Goal: Task Accomplishment & Management: Use online tool/utility

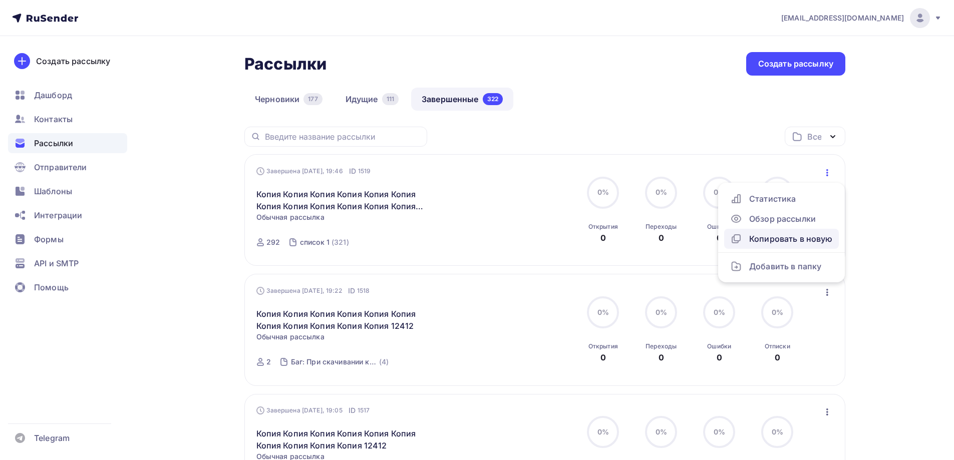
click at [752, 236] on div "Копировать в новую" at bounding box center [781, 239] width 103 height 12
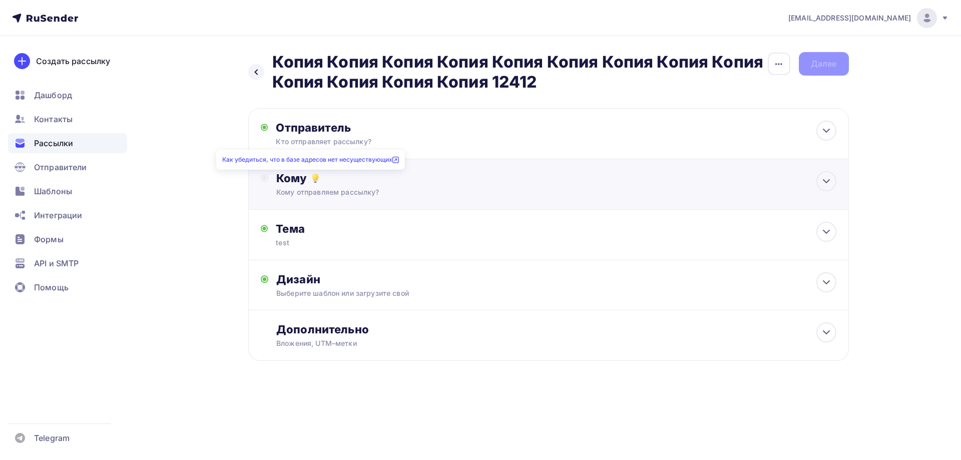
click at [314, 175] on icon at bounding box center [315, 177] width 6 height 6
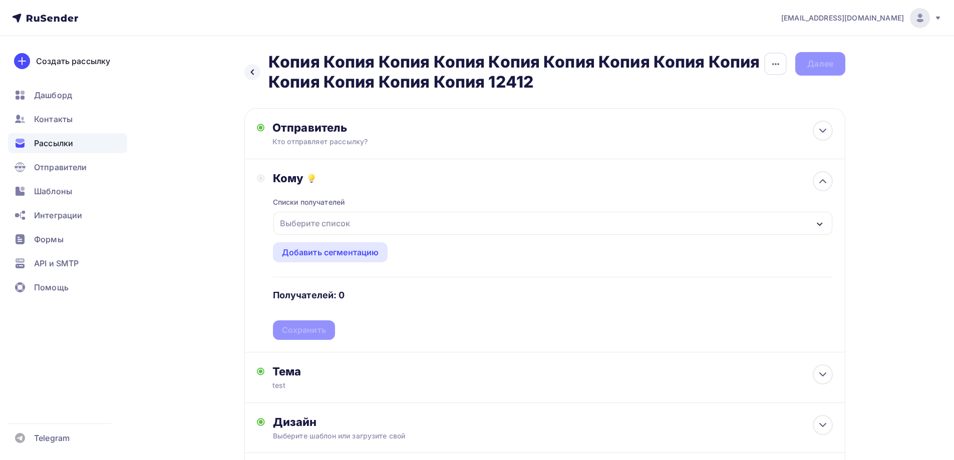
click at [322, 233] on div "Выберите список" at bounding box center [552, 223] width 559 height 23
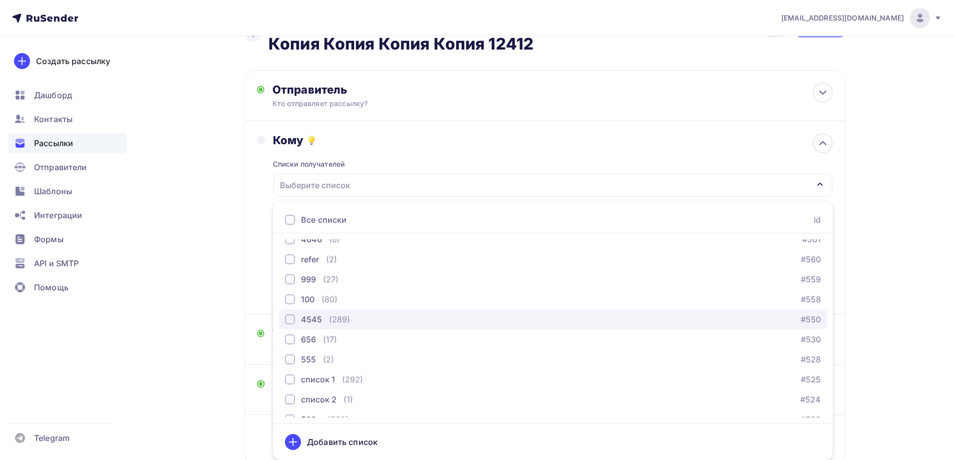
scroll to position [751, 0]
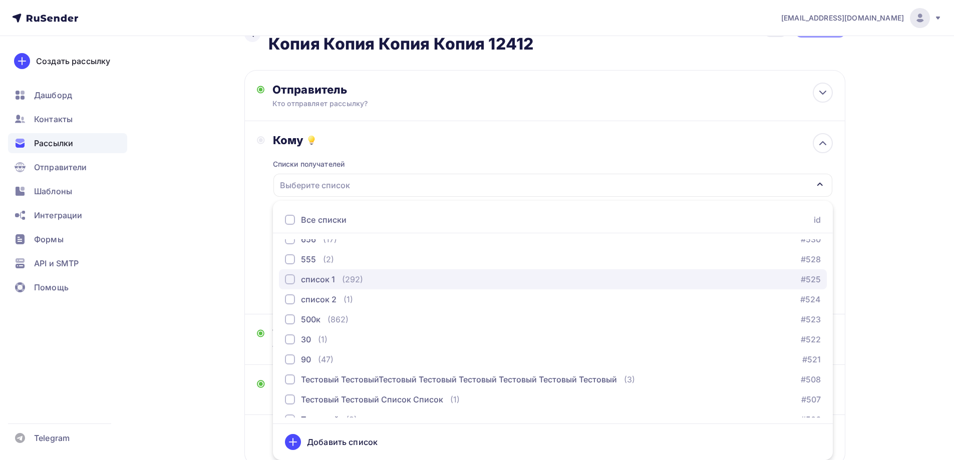
click at [335, 282] on div "список 1 (292)" at bounding box center [324, 279] width 78 height 12
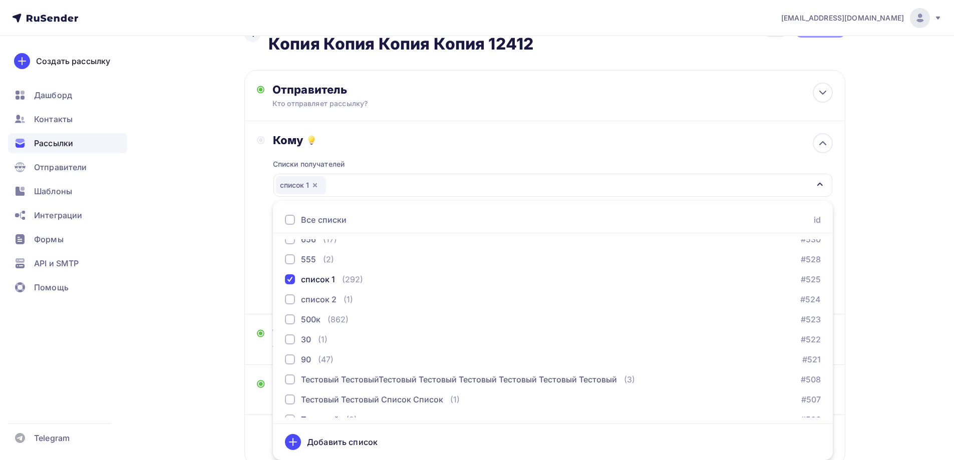
click at [229, 261] on div "Назад Копия Копия Копия Копия Копия Копия Копия Копия Копия Копия Копия Копия К…" at bounding box center [477, 264] width 820 height 532
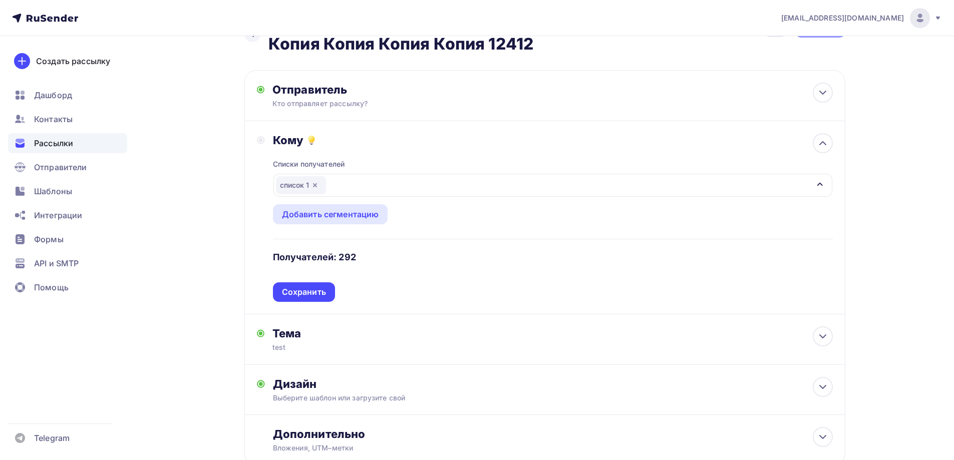
click at [300, 300] on div "Списки получателей список 1 Все списки id ошибкии (9) #630 Баг: При скачивании …" at bounding box center [553, 224] width 560 height 155
click at [306, 294] on div "Сохранить" at bounding box center [304, 292] width 44 height 12
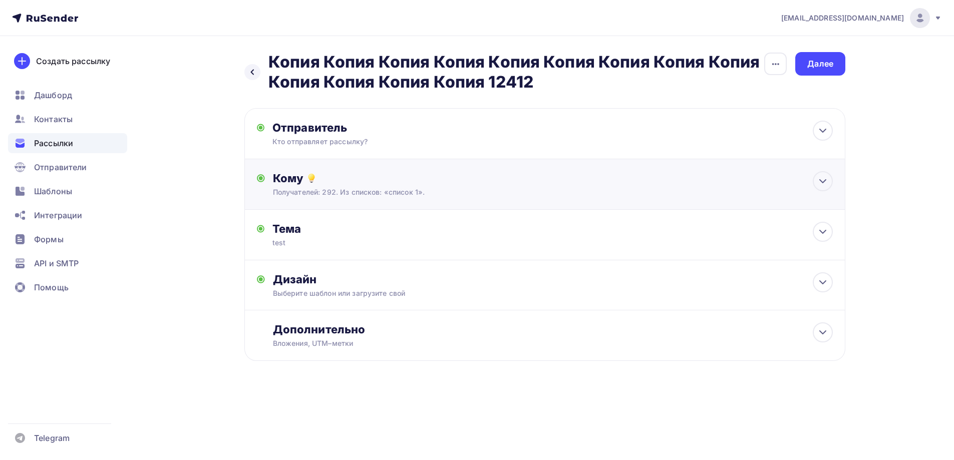
scroll to position [0, 0]
click at [836, 52] on div "Назад Копия Копия Копия Копия Копия Копия Копия Копия Копия Копия Копия Копия К…" at bounding box center [481, 230] width 820 height 389
drag, startPoint x: 836, startPoint y: 52, endPoint x: 828, endPoint y: 61, distance: 12.1
click at [830, 59] on div "Назад Копия Копия Копия Копия Копия Копия Копия Копия Копия Копия Копия Копия К…" at bounding box center [481, 230] width 820 height 389
click at [828, 61] on div "Далее" at bounding box center [824, 64] width 26 height 12
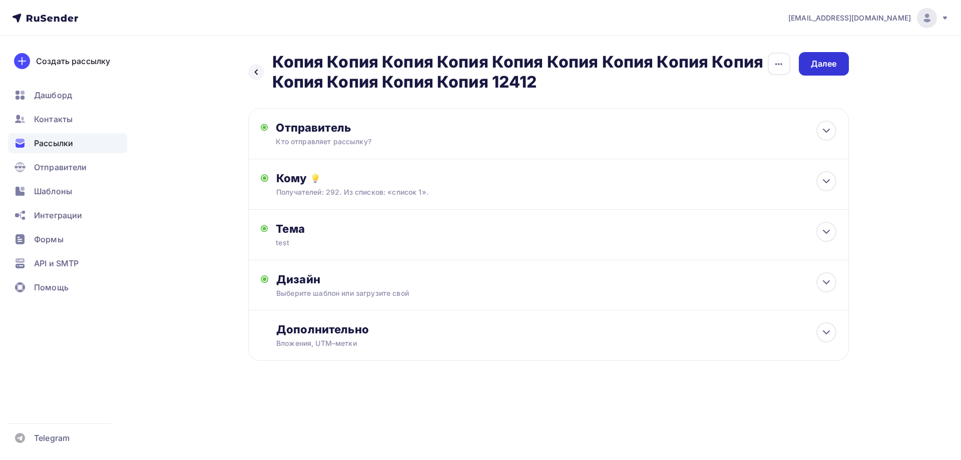
click at [828, 61] on div "Далее" at bounding box center [824, 64] width 26 height 12
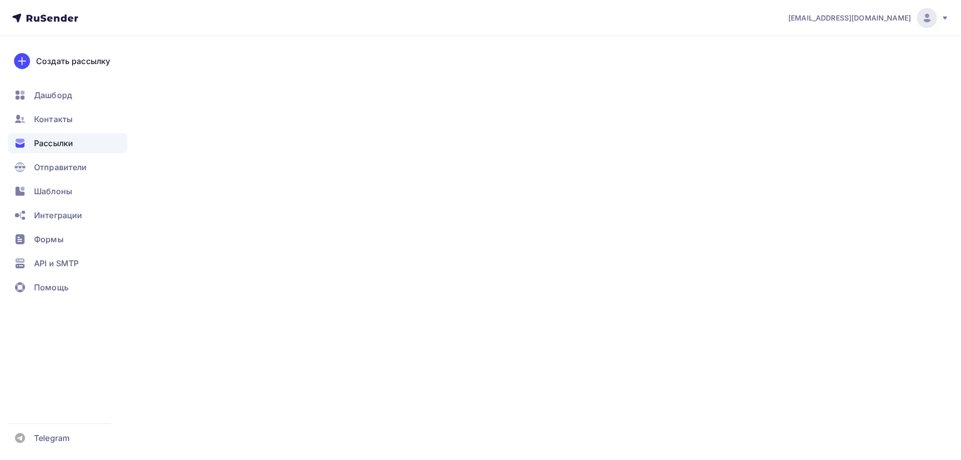
click at [828, 61] on div "Далее" at bounding box center [824, 64] width 26 height 12
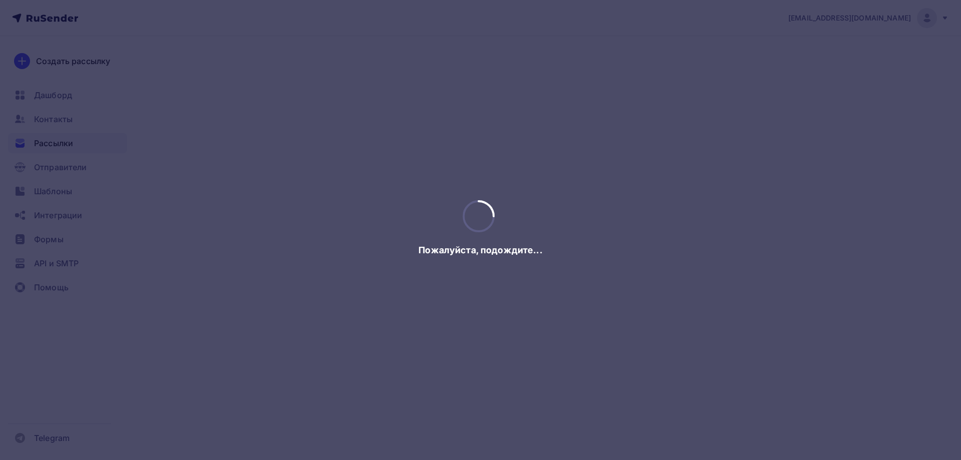
click at [828, 61] on div at bounding box center [480, 230] width 961 height 460
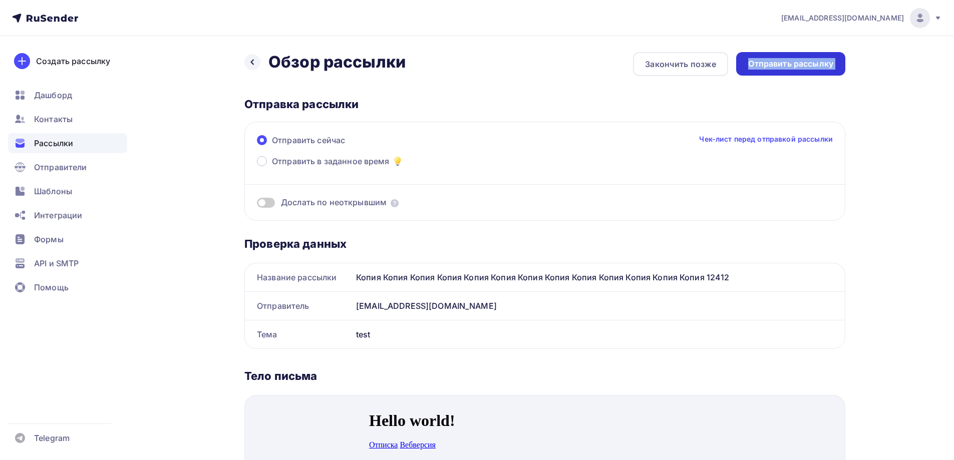
click at [827, 62] on div "Отправить рассылку" at bounding box center [790, 64] width 85 height 12
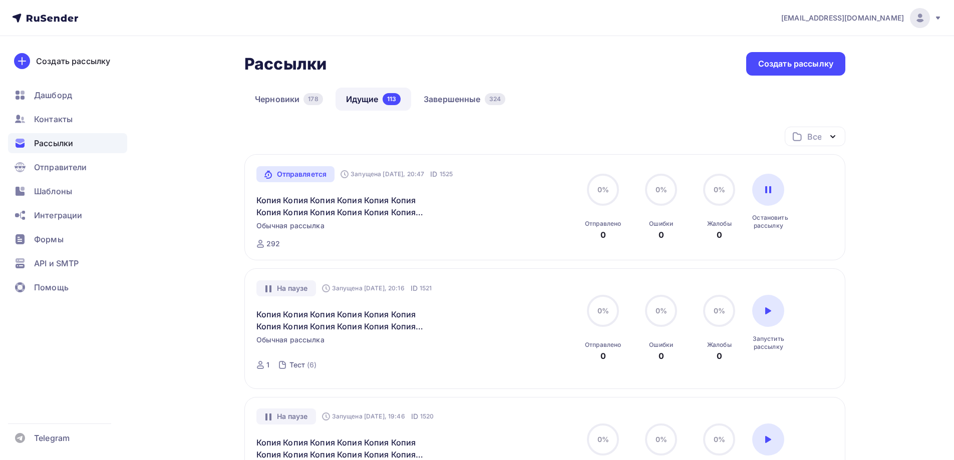
click at [451, 91] on link "Завершенные 324" at bounding box center [464, 99] width 103 height 23
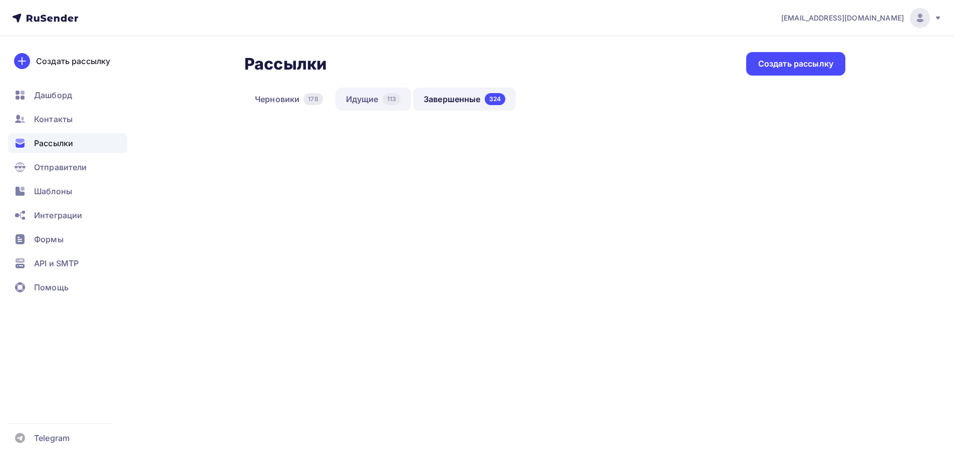
click at [401, 93] on link "Идущие 113" at bounding box center [373, 99] width 76 height 23
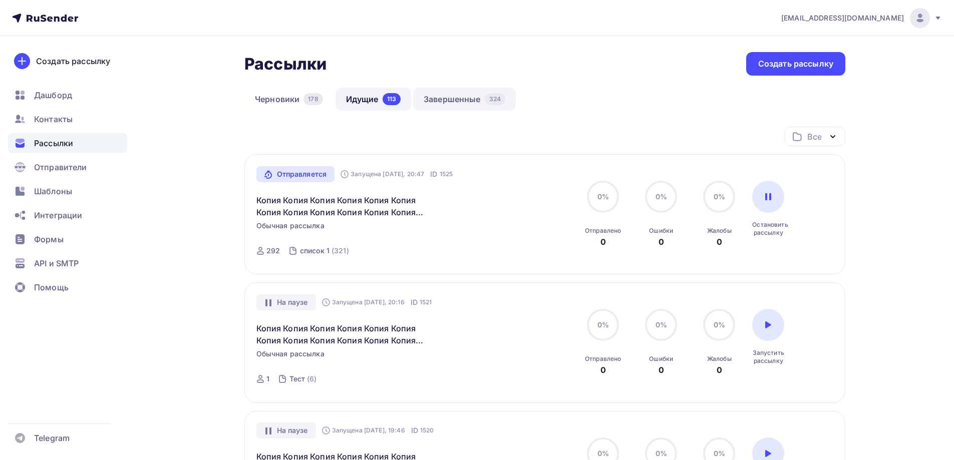
click at [465, 107] on link "Завершенные 324" at bounding box center [464, 99] width 103 height 23
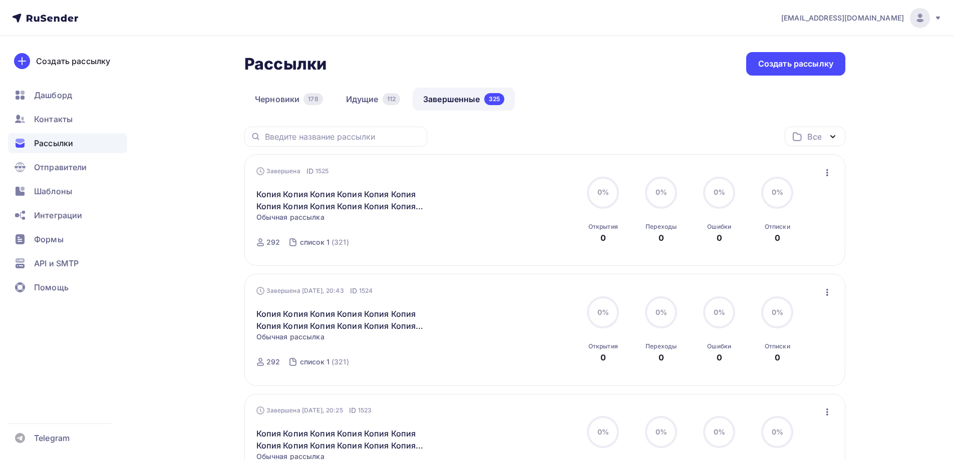
click at [834, 176] on div "Завершена ID 1525 Копия Копия Копия Копия Копия Копия Копия Копия Копия Копия К…" at bounding box center [544, 210] width 601 height 112
click at [829, 173] on icon "button" at bounding box center [827, 173] width 12 height 12
click at [799, 247] on link "Копировать в новую" at bounding box center [781, 239] width 115 height 20
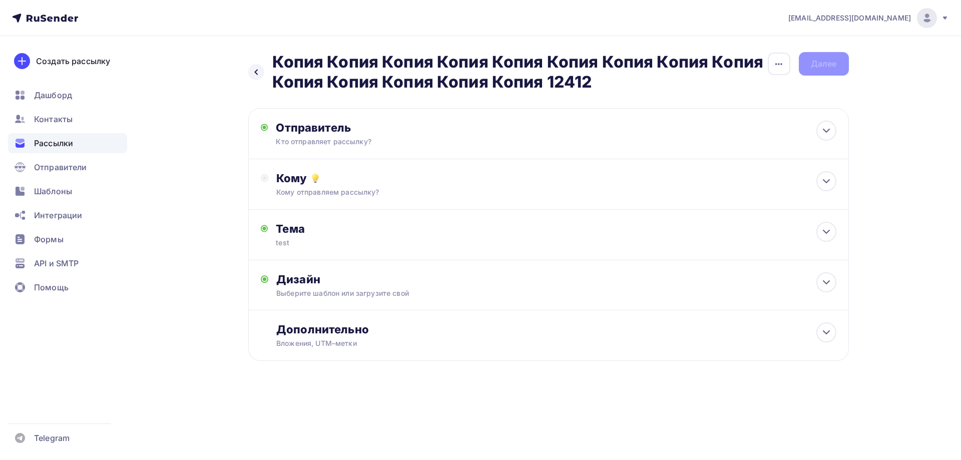
click at [324, 172] on div "Кому" at bounding box center [556, 178] width 560 height 14
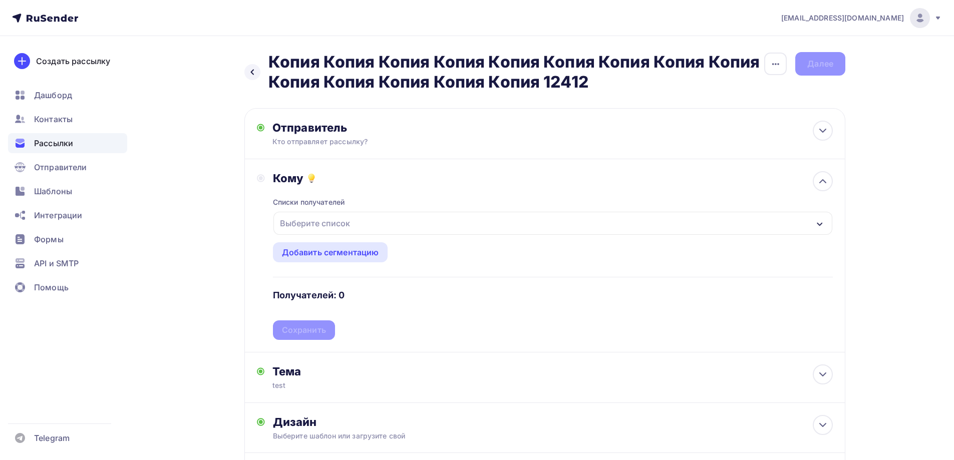
click at [336, 228] on div "Выберите список" at bounding box center [315, 223] width 78 height 18
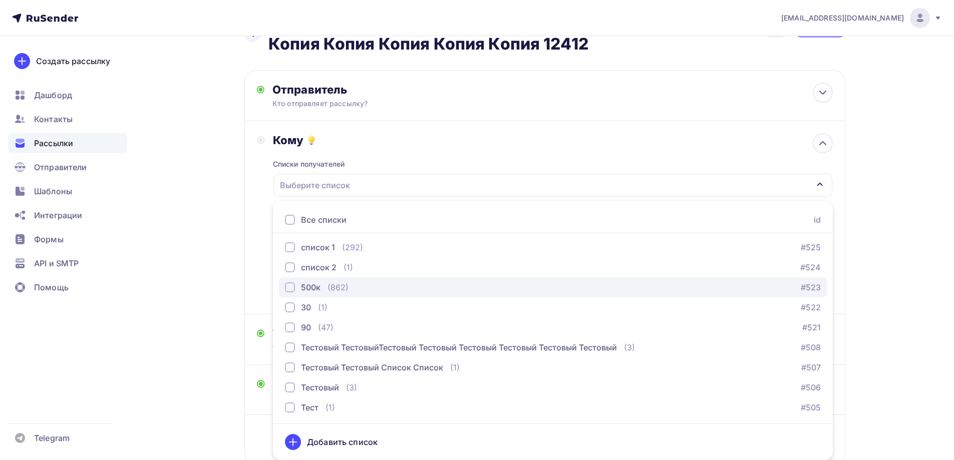
scroll to position [683, 0]
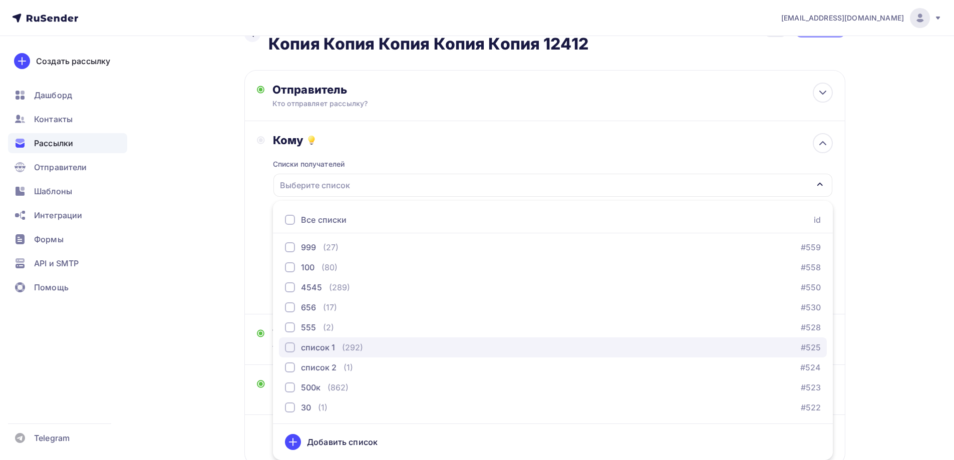
click at [351, 346] on div "(292)" at bounding box center [352, 347] width 21 height 12
click at [207, 292] on div "Назад Копия Копия Копия Копия Копия Копия Копия Копия Копия Копия Копия Копия К…" at bounding box center [477, 264] width 820 height 532
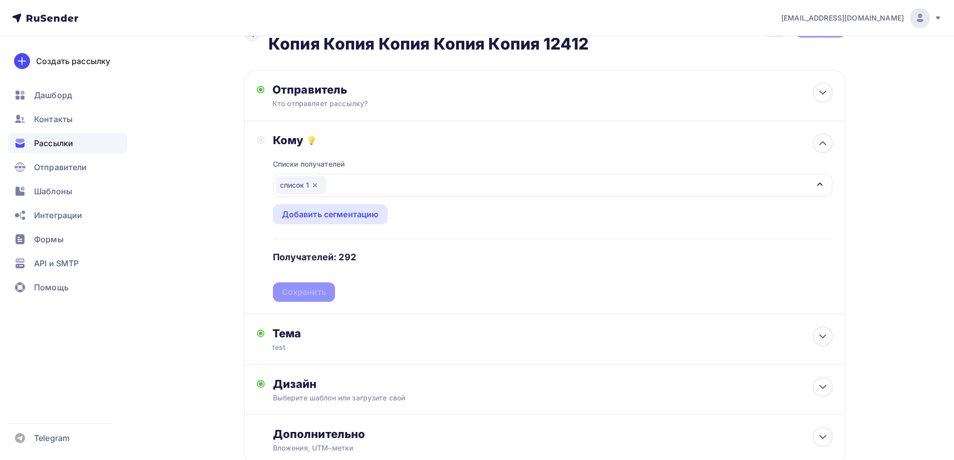
click at [309, 295] on div "Списки получателей список 1 Все списки id ошибкии (9) #630 Баг: При скачивании …" at bounding box center [553, 224] width 560 height 155
click at [323, 304] on div "Кому Списки получателей список 1 Все списки id ошибкии (9) #630 Баг: При скачив…" at bounding box center [544, 217] width 601 height 193
click at [321, 298] on div "Сохранить" at bounding box center [304, 292] width 62 height 20
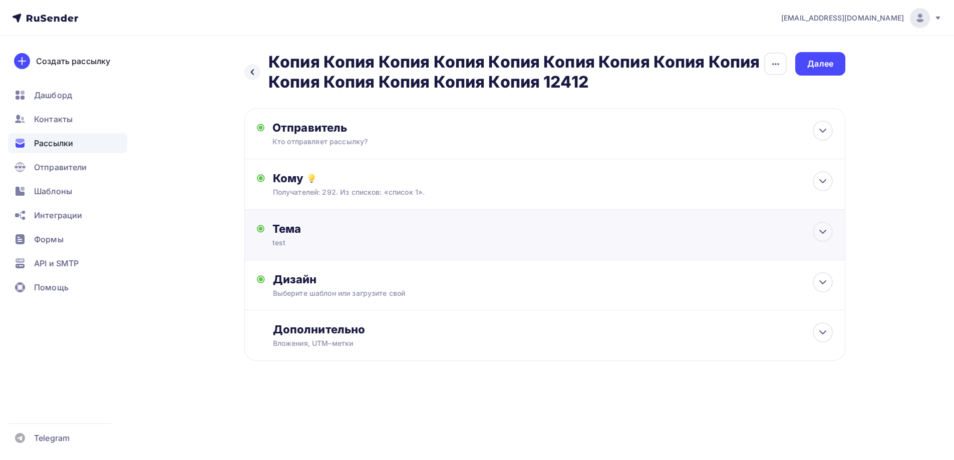
scroll to position [0, 0]
click at [819, 64] on div "Далее" at bounding box center [824, 64] width 26 height 12
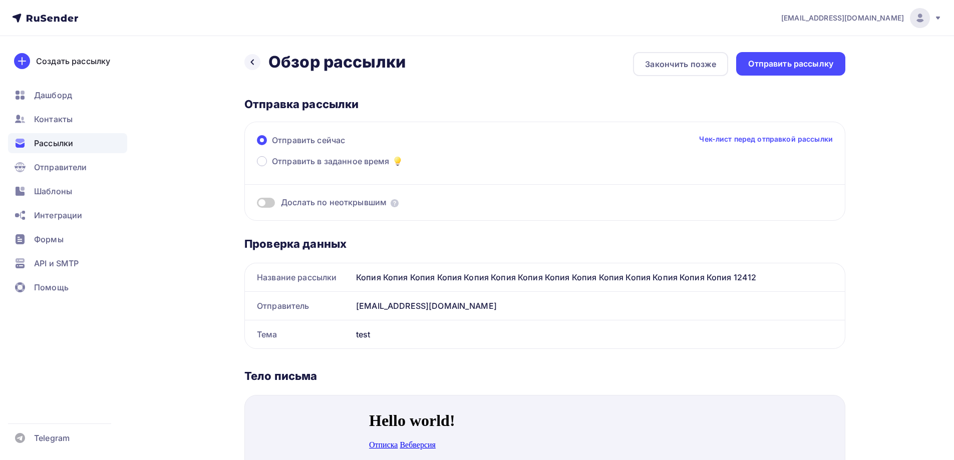
click at [811, 69] on div "Отправить рассылку" at bounding box center [790, 64] width 85 height 12
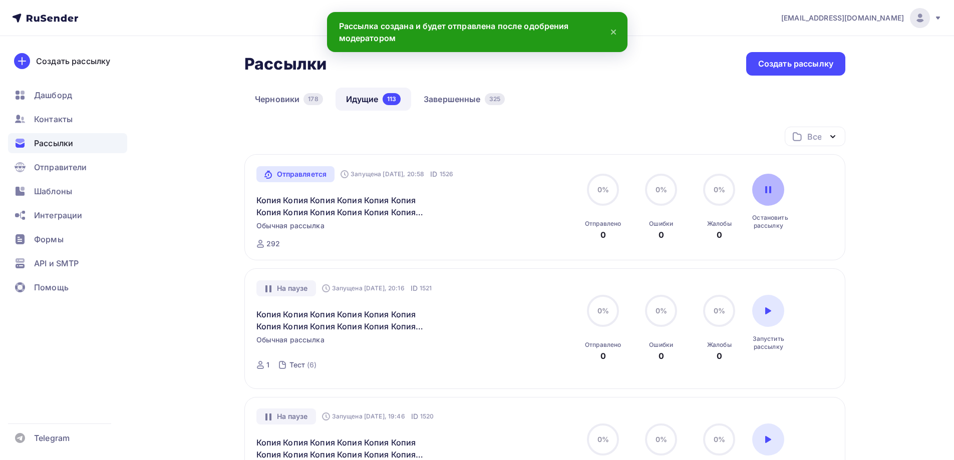
click at [775, 189] on div at bounding box center [768, 190] width 32 height 32
